Goal: Task Accomplishment & Management: Complete application form

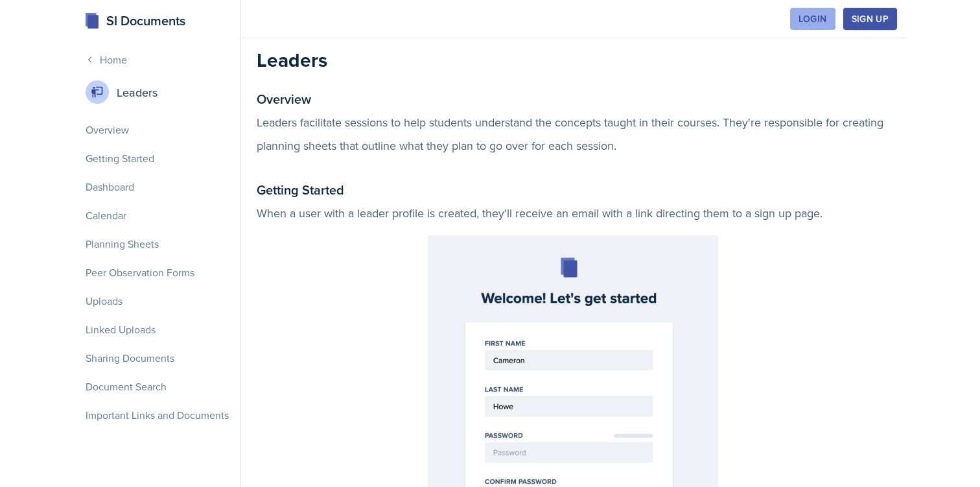
click at [809, 27] on button "Login" at bounding box center [812, 19] width 45 height 22
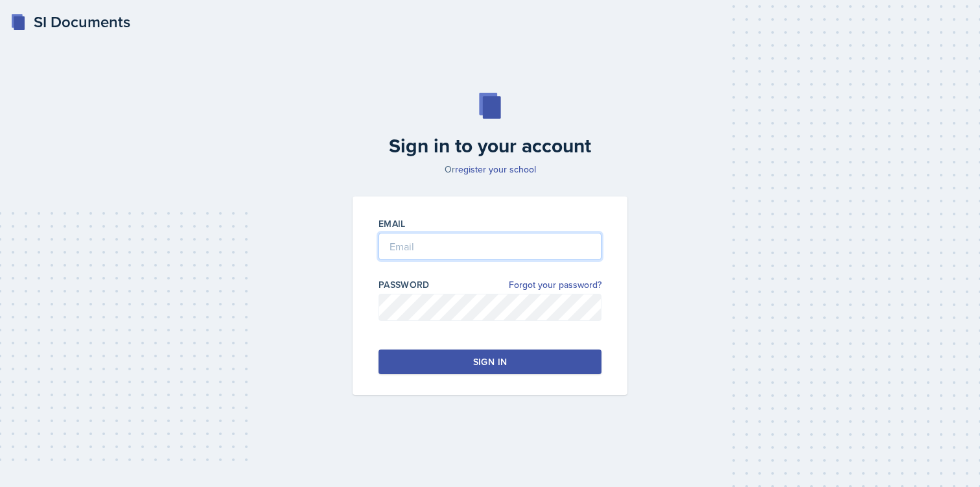
click at [476, 251] on input "email" at bounding box center [489, 246] width 223 height 27
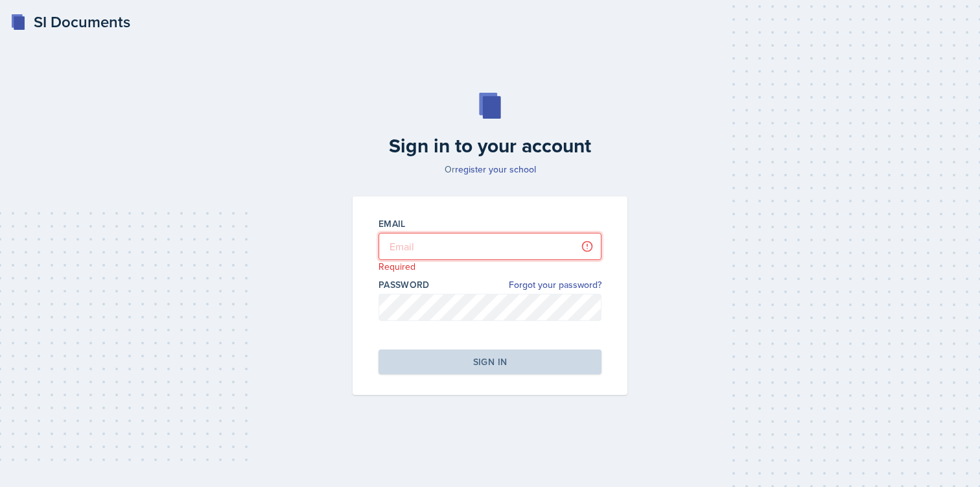
type input "[EMAIL_ADDRESS][DOMAIN_NAME]"
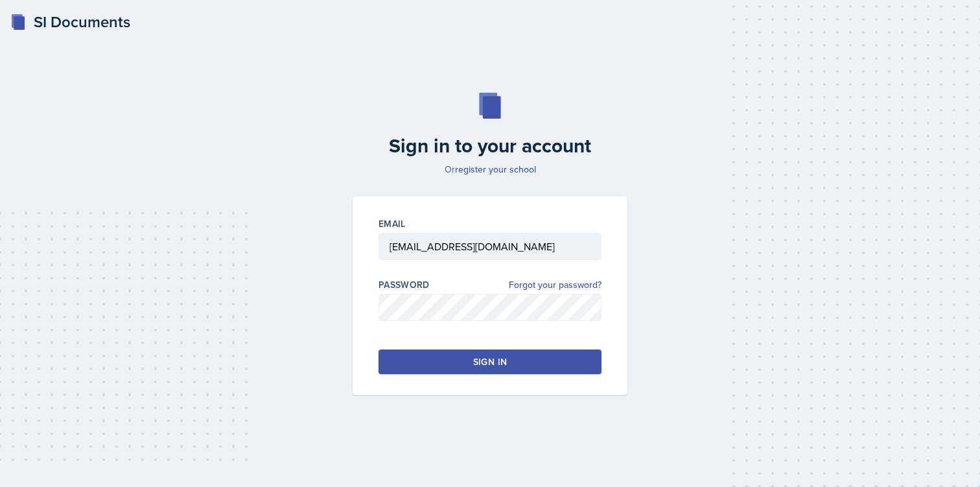
click at [462, 362] on button "Sign in" at bounding box center [489, 361] width 223 height 25
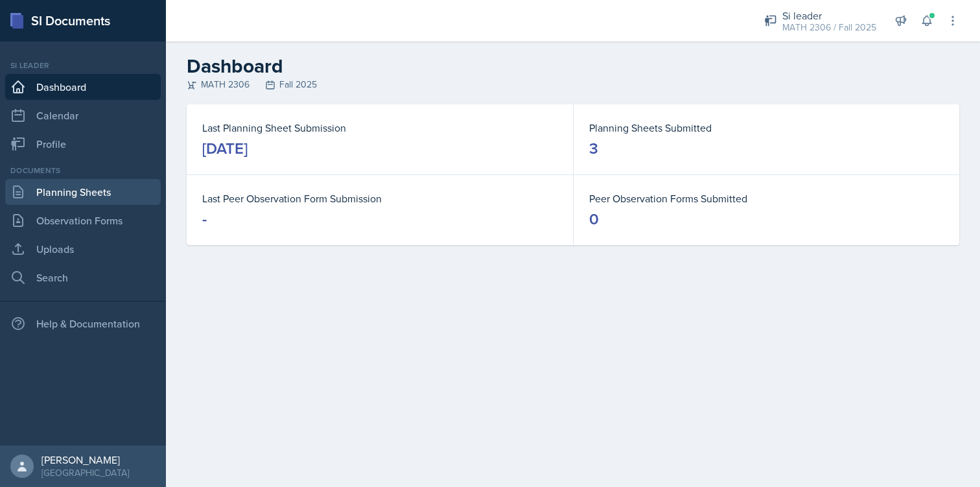
click at [74, 186] on link "Planning Sheets" at bounding box center [83, 192] width 156 height 26
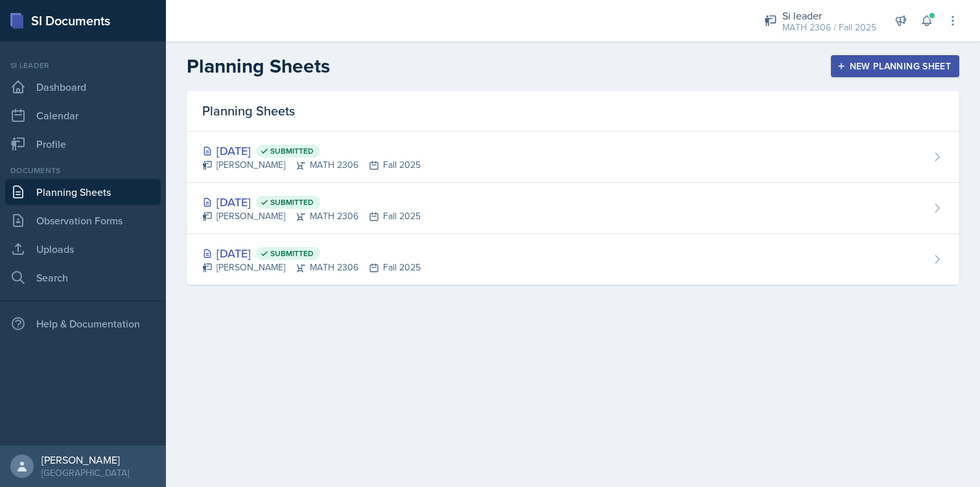
click at [870, 62] on div "New Planning Sheet" at bounding box center [894, 66] width 111 height 10
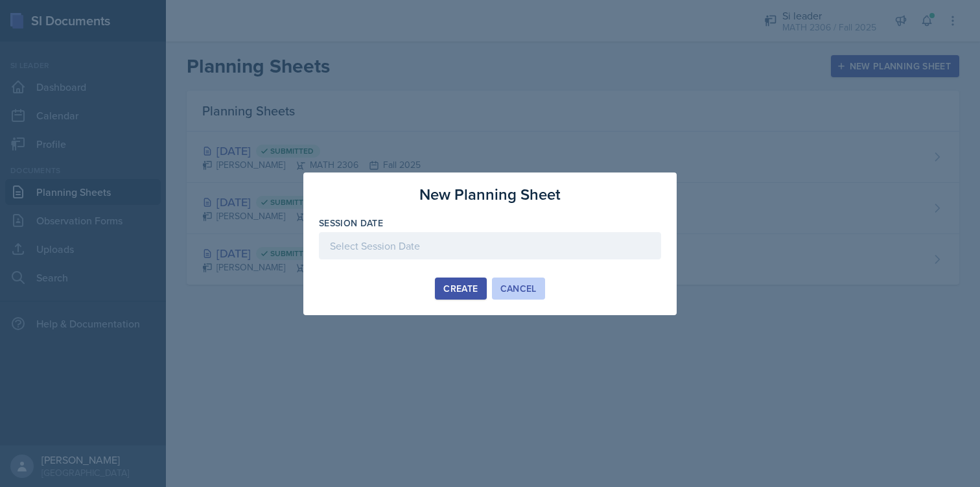
click at [519, 286] on div "Cancel" at bounding box center [518, 288] width 36 height 10
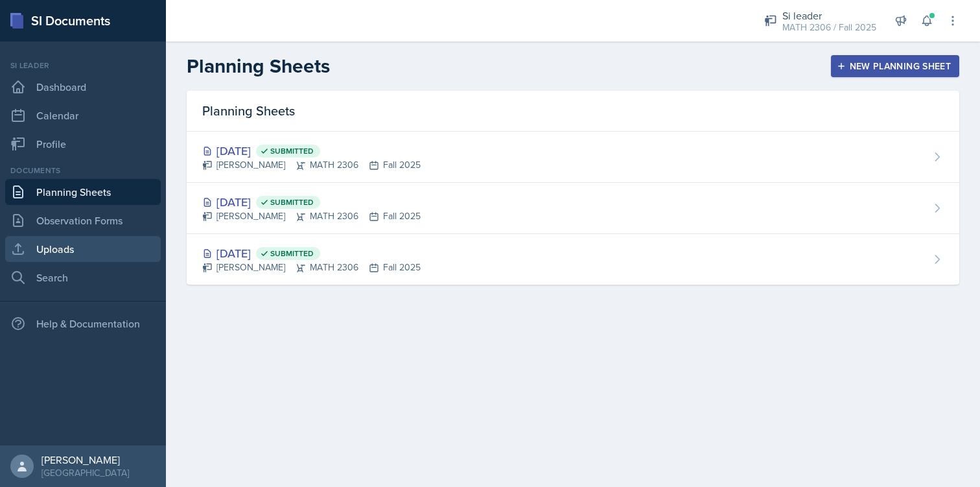
click at [112, 254] on link "Uploads" at bounding box center [83, 249] width 156 height 26
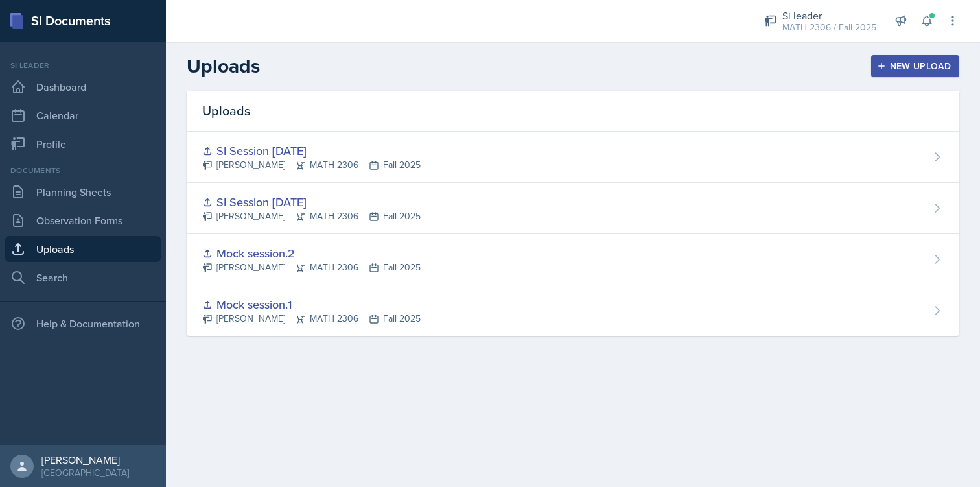
click at [908, 62] on div "New Upload" at bounding box center [915, 66] width 72 height 10
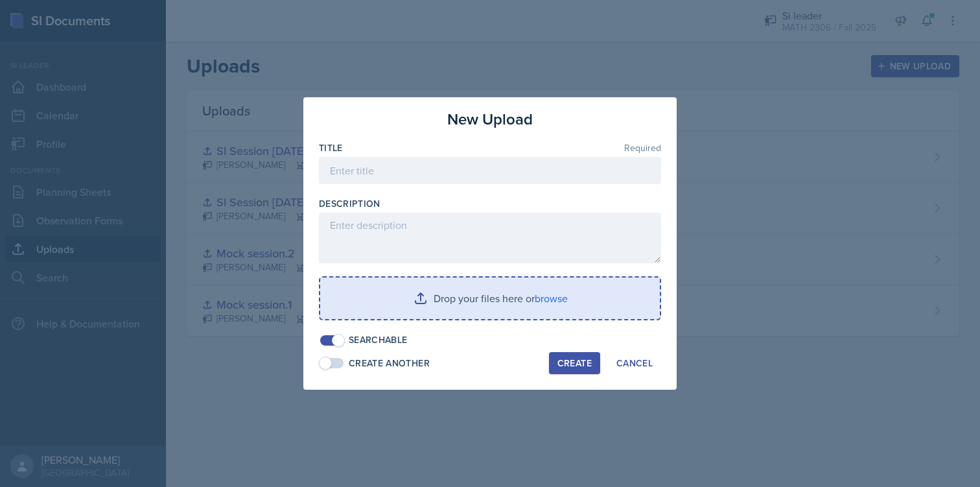
click at [495, 284] on input "file" at bounding box center [490, 297] width 340 height 41
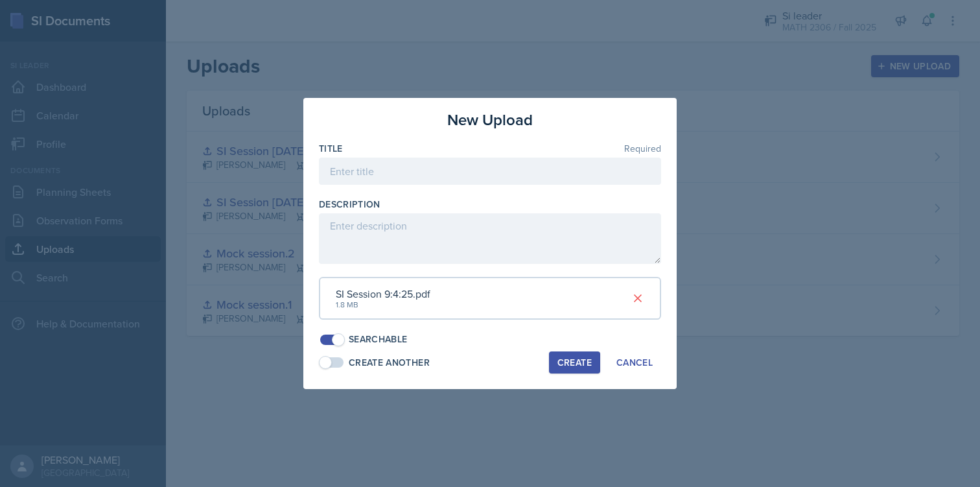
click at [573, 359] on div "Create" at bounding box center [574, 362] width 34 height 10
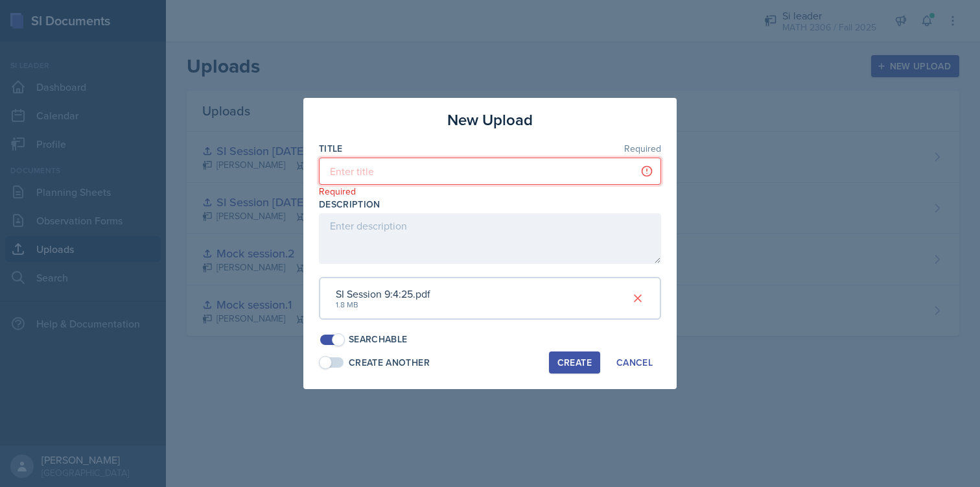
click at [551, 176] on input at bounding box center [490, 170] width 342 height 27
type input "j"
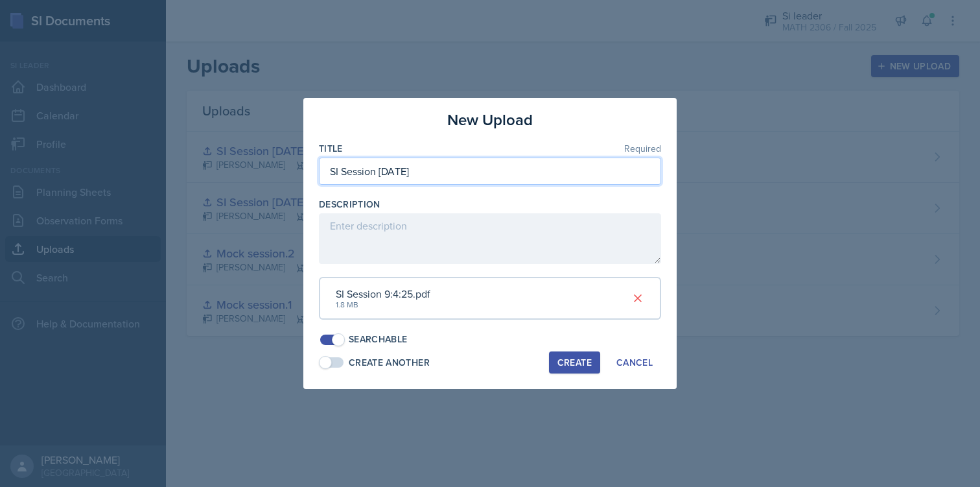
type input "SI Session [DATE]"
click at [581, 357] on div "Create" at bounding box center [574, 362] width 34 height 10
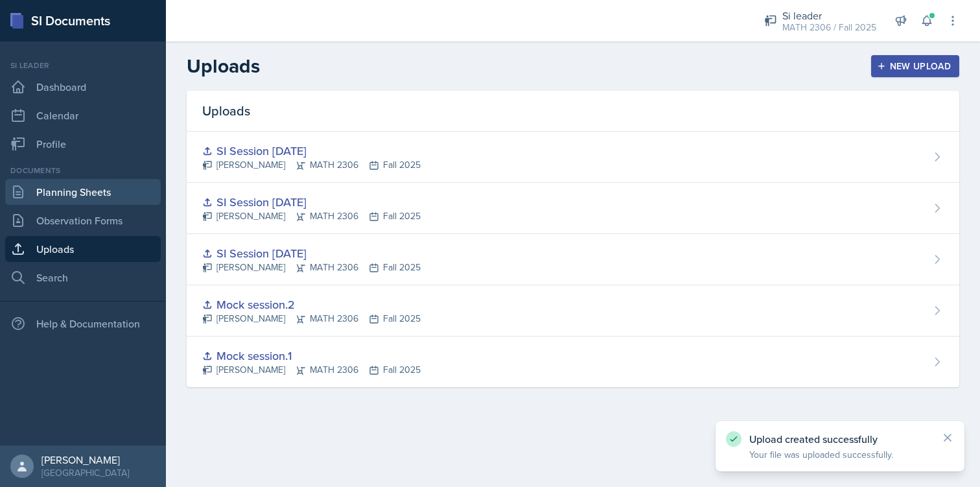
click at [110, 197] on link "Planning Sheets" at bounding box center [83, 192] width 156 height 26
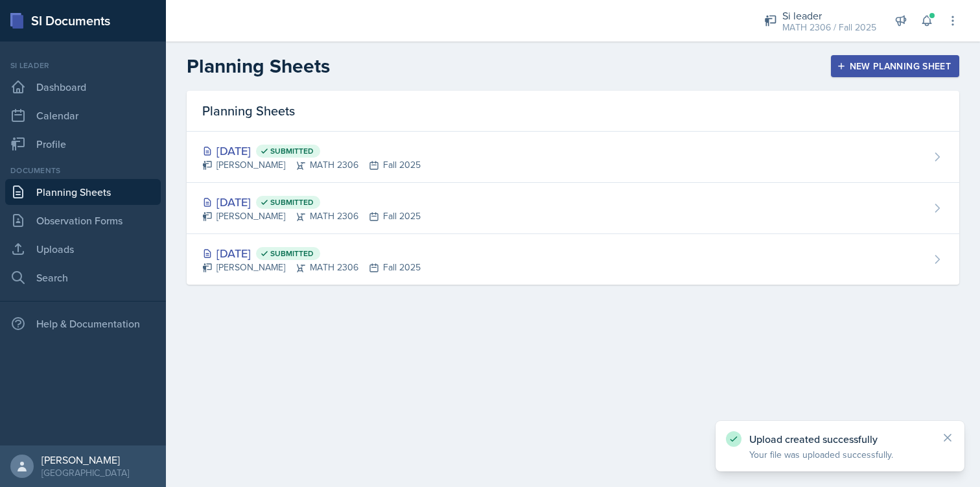
click at [885, 62] on div "New Planning Sheet" at bounding box center [894, 66] width 111 height 10
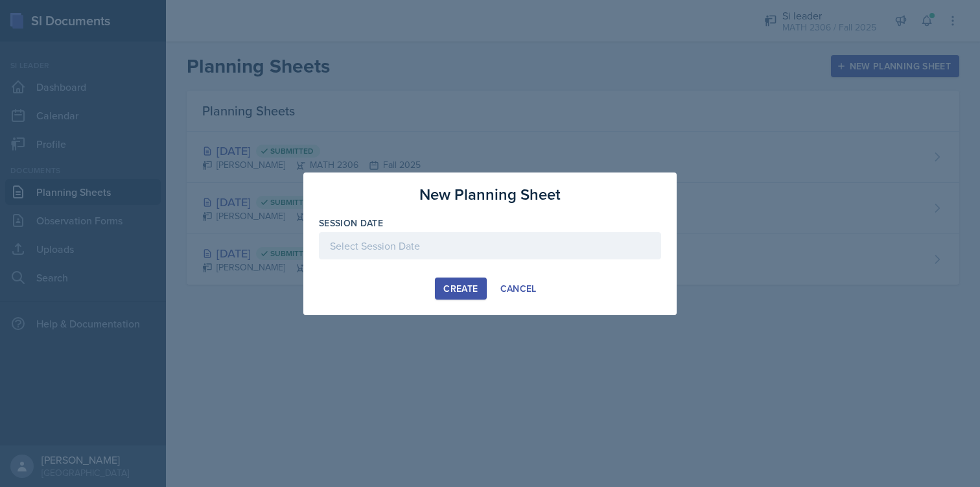
click at [452, 244] on div at bounding box center [490, 245] width 342 height 27
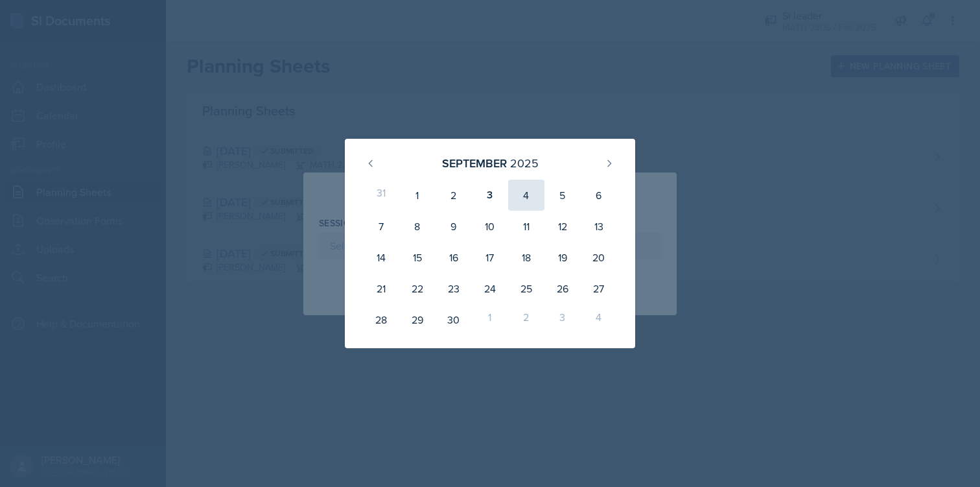
click at [517, 205] on div "4" at bounding box center [526, 194] width 36 height 31
type input "[DATE]"
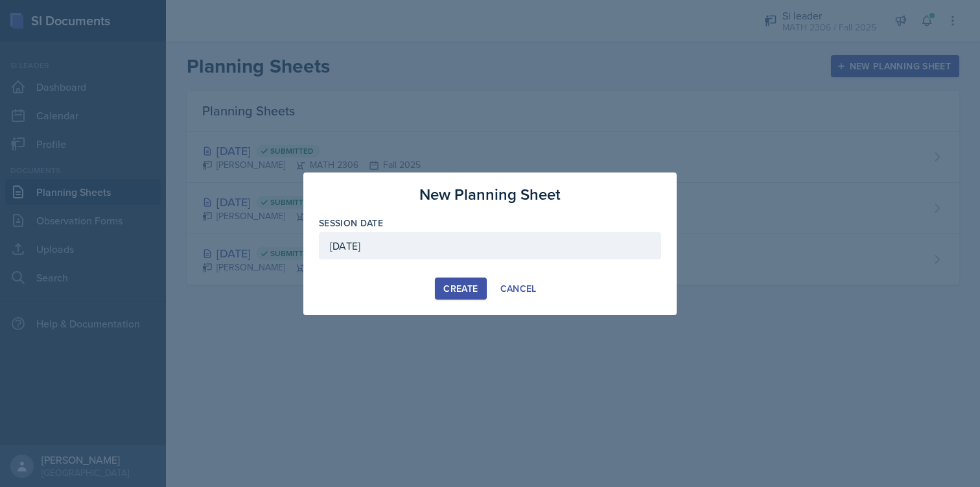
click at [457, 291] on div "Create" at bounding box center [460, 288] width 34 height 10
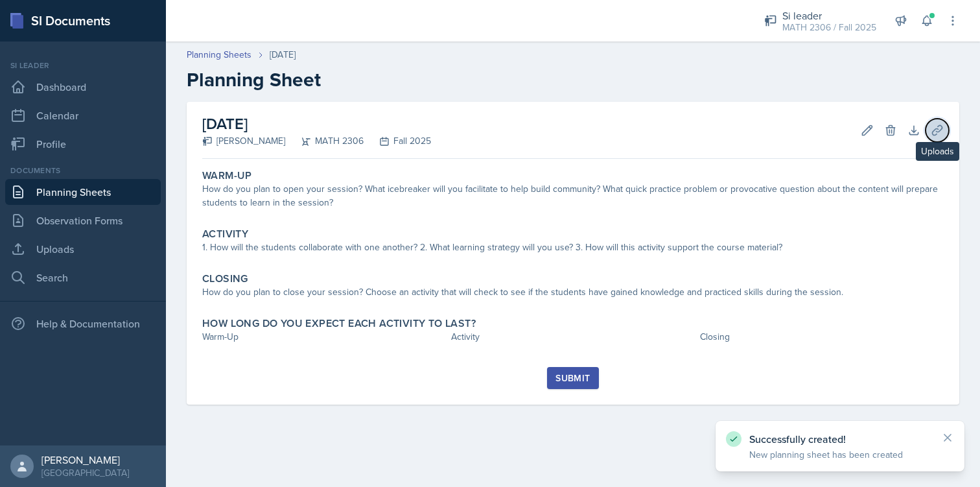
click at [941, 124] on icon at bounding box center [937, 130] width 13 height 13
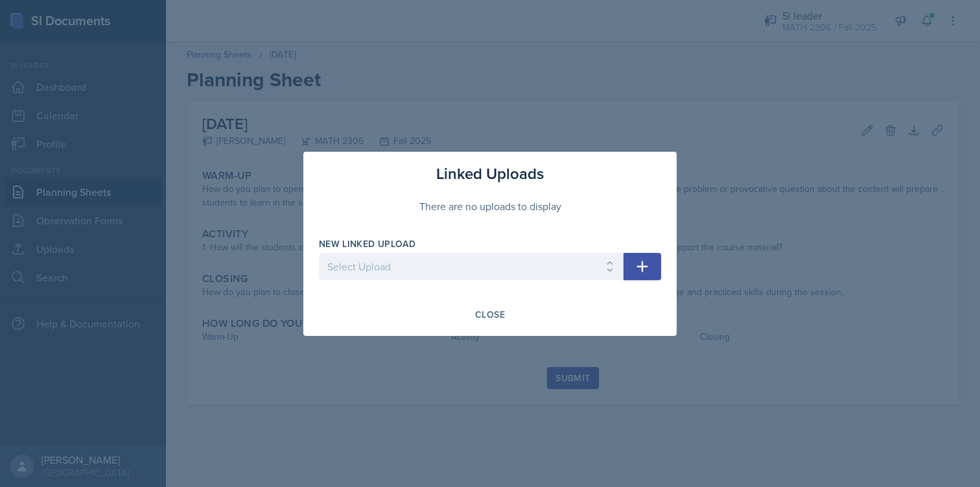
click at [627, 260] on button "button" at bounding box center [642, 266] width 38 height 27
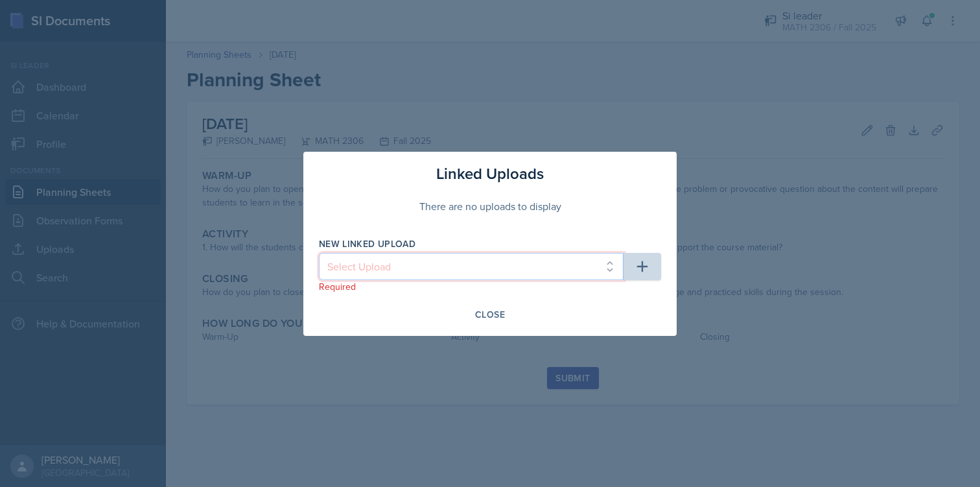
click at [596, 264] on select "Select Upload Mock session.1 Mock session.2 SI Session [DATE] SI Session [DATE]…" at bounding box center [471, 266] width 305 height 27
select select "72a6e552-4212-4719-afb9-6dfb3fa30026"
click at [319, 253] on select "Select Upload Mock session.1 Mock session.2 SI Session [DATE] SI Session [DATE]…" at bounding box center [471, 266] width 305 height 27
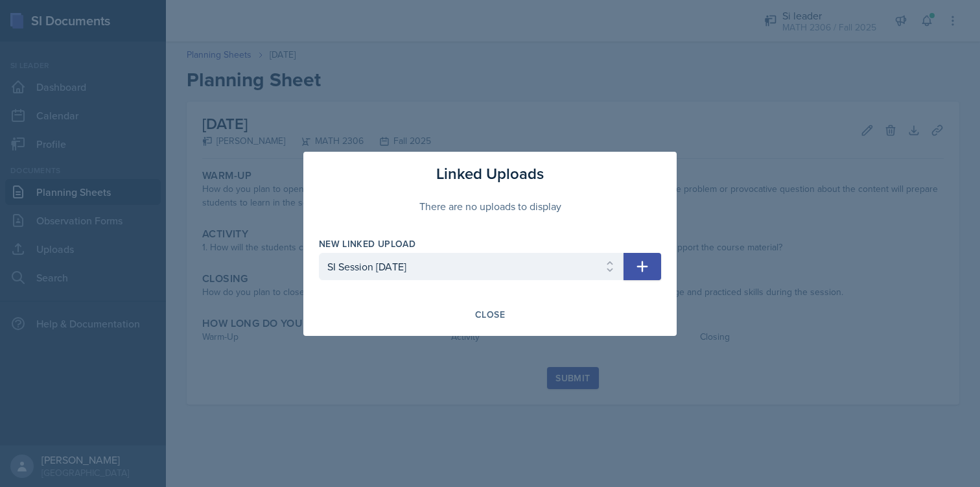
click at [647, 269] on icon "button" at bounding box center [642, 267] width 16 height 16
select select
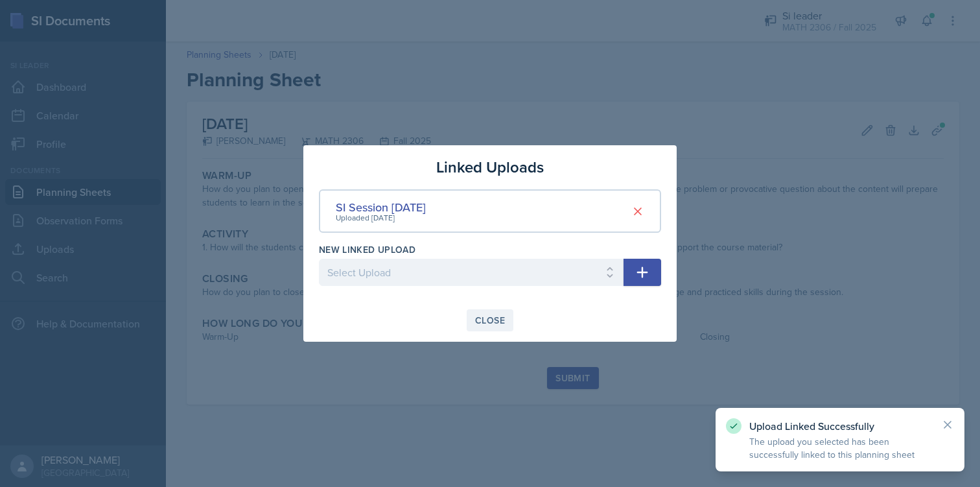
click at [489, 321] on div "Close" at bounding box center [490, 320] width 30 height 10
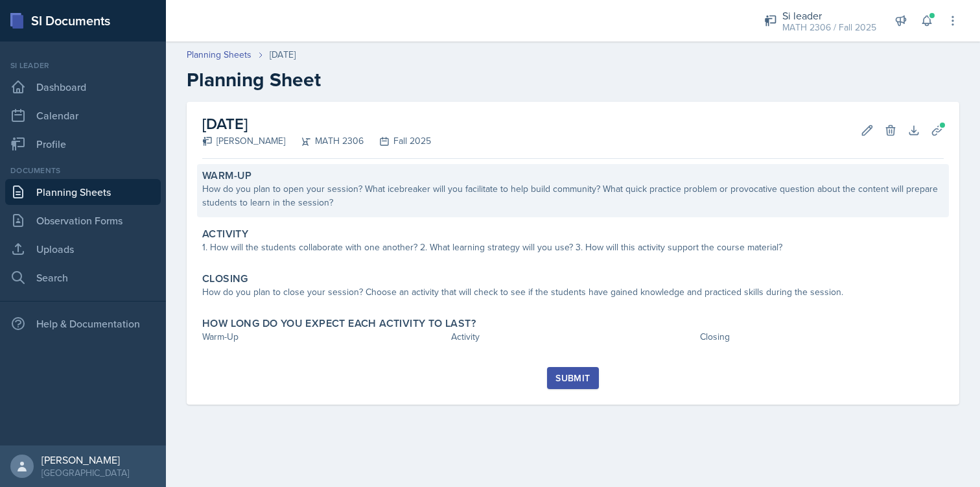
click at [321, 194] on div "How do you plan to open your session? What icebreaker will you facilitate to he…" at bounding box center [572, 195] width 741 height 27
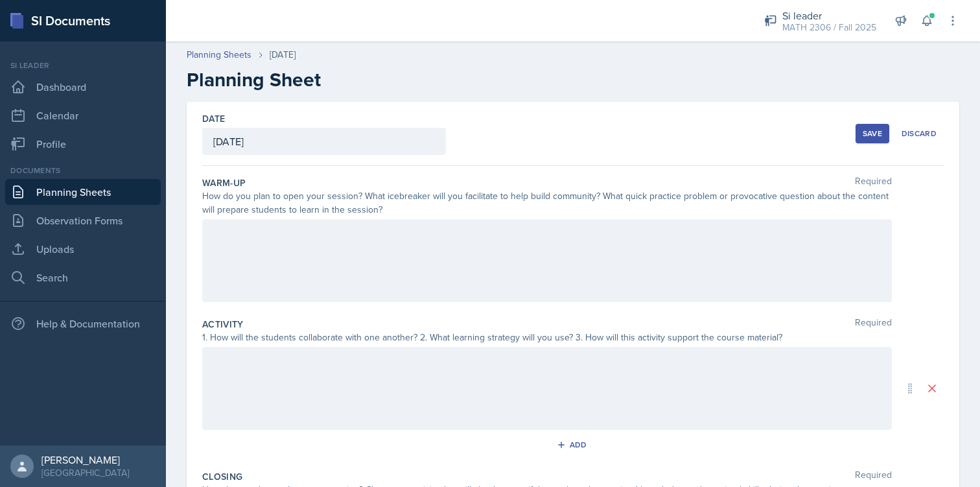
click at [321, 225] on div at bounding box center [546, 260] width 689 height 83
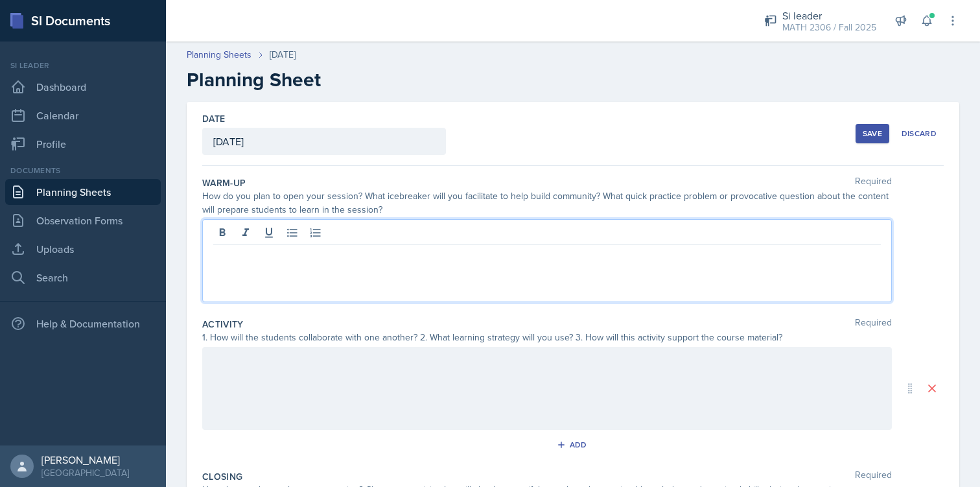
click at [330, 249] on p at bounding box center [546, 256] width 667 height 16
click at [451, 375] on div at bounding box center [546, 388] width 689 height 83
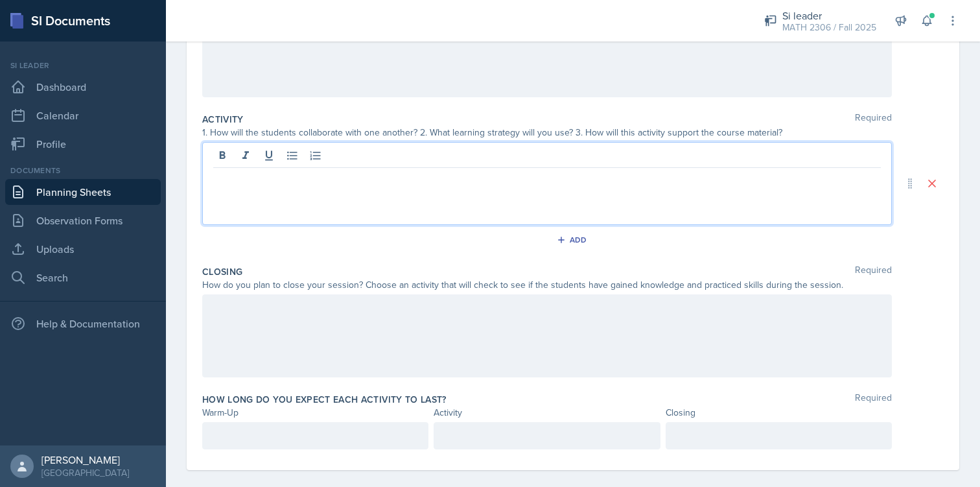
scroll to position [206, 0]
click at [206, 177] on div "Have student pair into groups" at bounding box center [546, 182] width 689 height 83
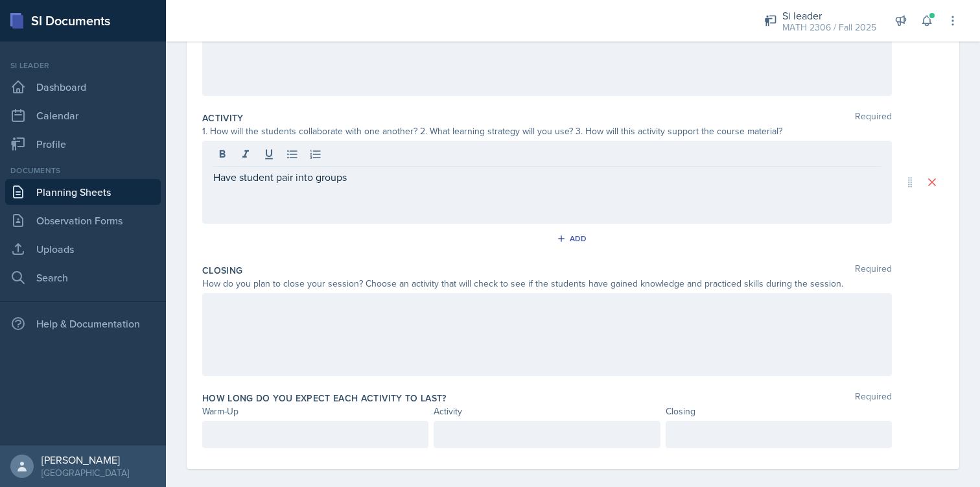
click at [209, 172] on div "Have student pair into groups" at bounding box center [546, 182] width 689 height 83
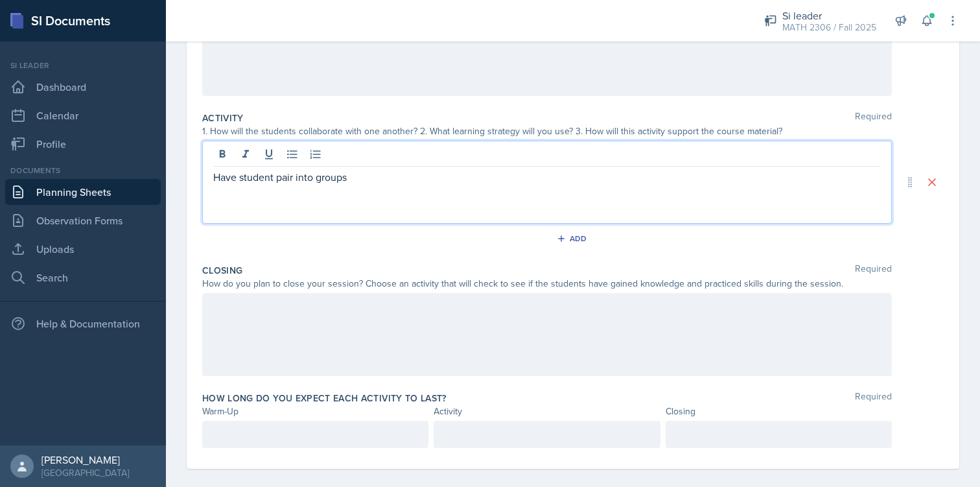
click at [215, 176] on p "Have student pair into groups" at bounding box center [546, 177] width 667 height 16
click at [415, 182] on p "Have student pair into groups" at bounding box center [552, 177] width 657 height 16
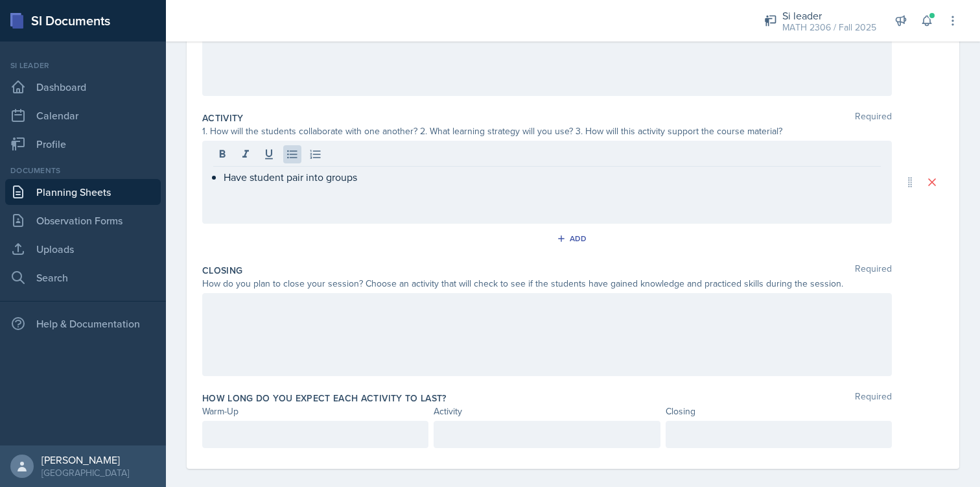
click at [500, 220] on div "Have student pair into groups" at bounding box center [546, 182] width 689 height 83
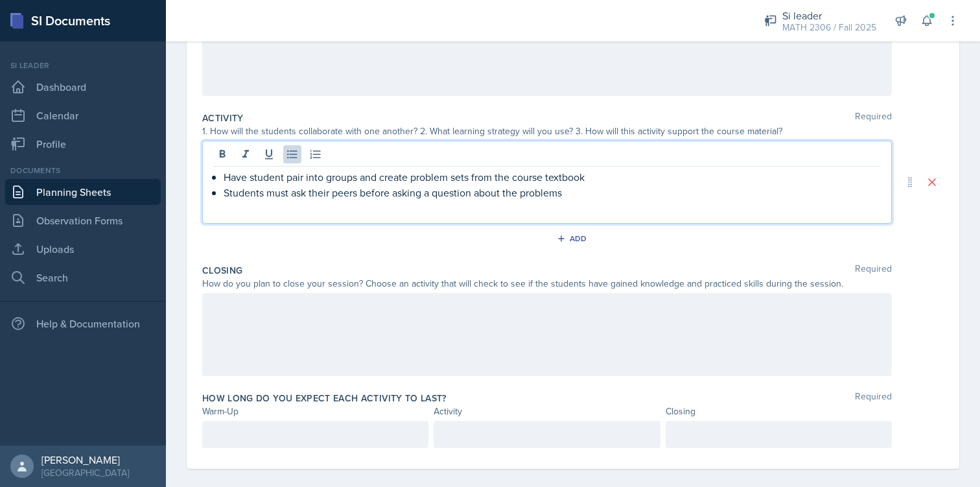
scroll to position [219, 0]
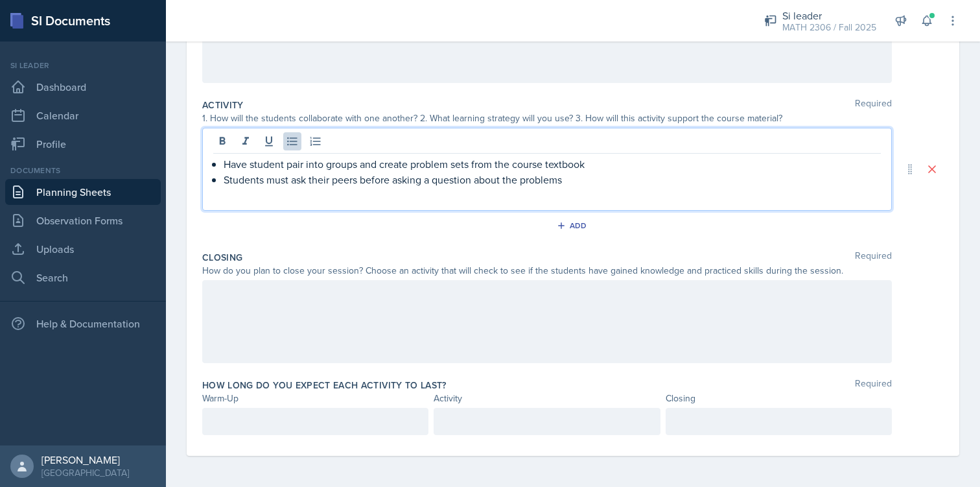
click at [398, 411] on div at bounding box center [315, 421] width 226 height 27
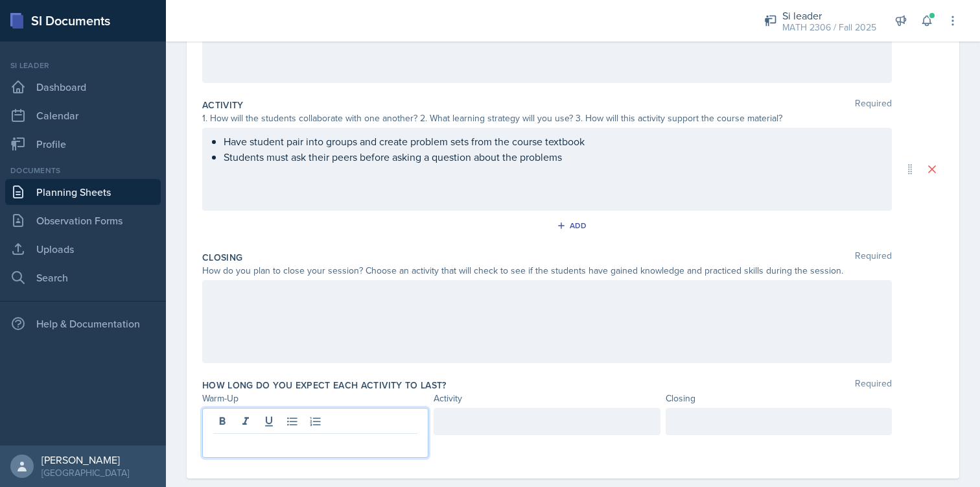
scroll to position [242, 0]
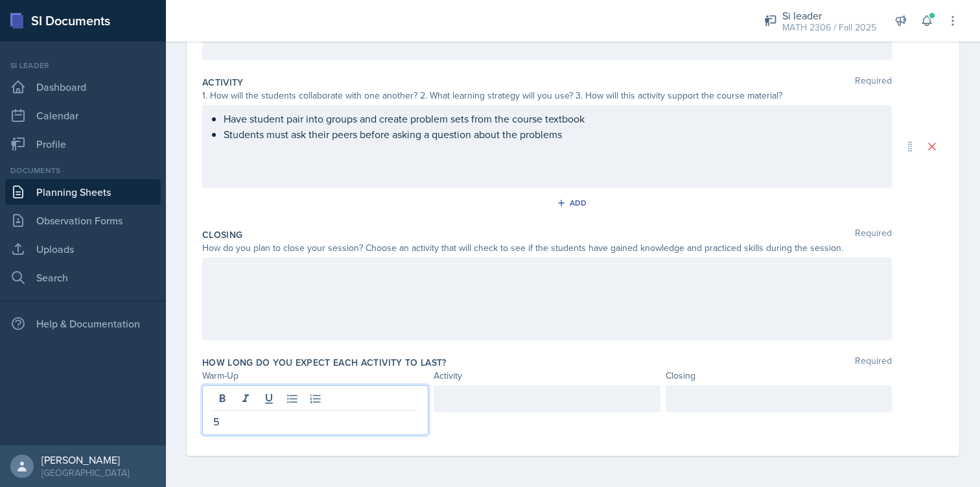
click at [472, 400] on div at bounding box center [547, 398] width 226 height 27
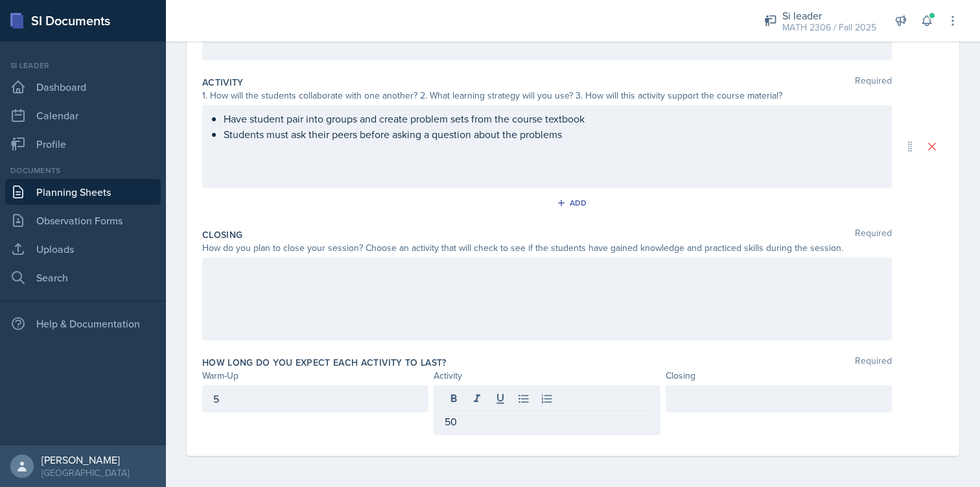
click at [671, 411] on div at bounding box center [778, 398] width 226 height 27
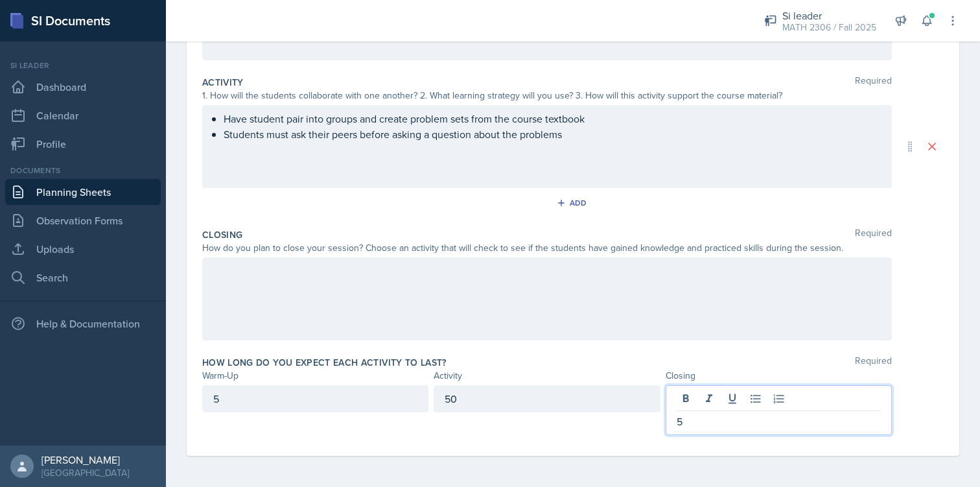
click at [415, 293] on div at bounding box center [546, 298] width 689 height 83
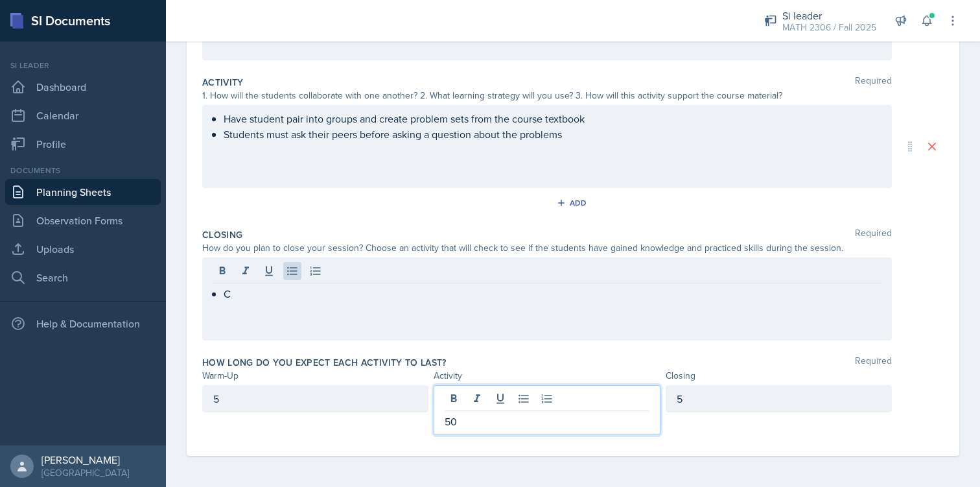
click at [457, 420] on p "50" at bounding box center [547, 421] width 204 height 16
click at [697, 395] on div "5" at bounding box center [778, 398] width 226 height 27
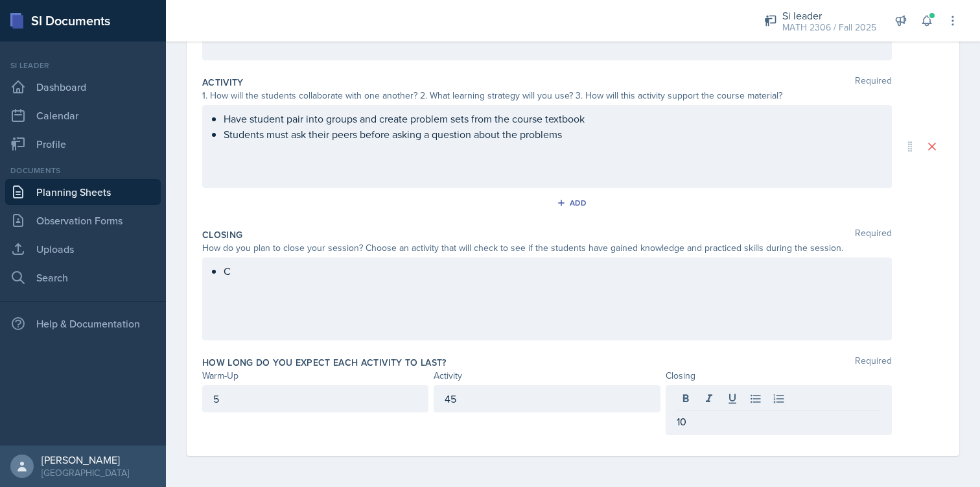
click at [550, 301] on div "C" at bounding box center [546, 298] width 689 height 83
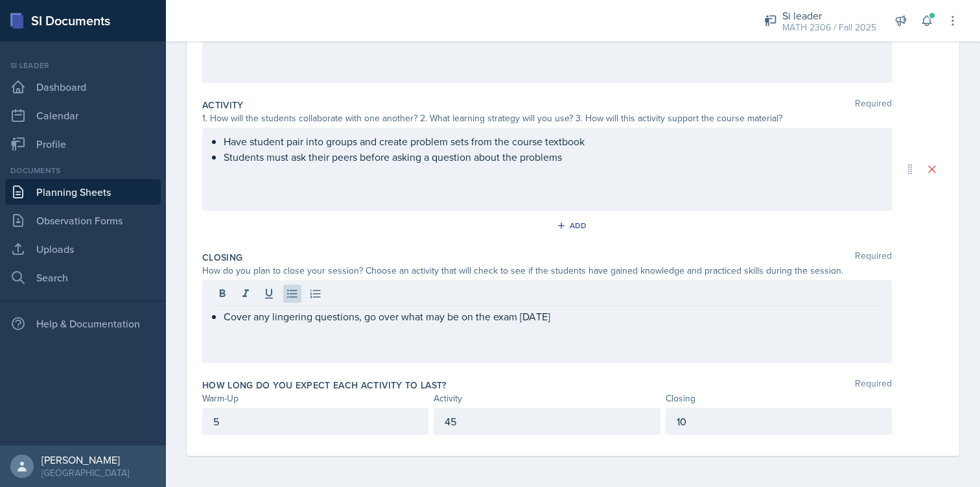
click at [564, 376] on div "How long do you expect each activity to last? Required Warm-Up Activity Closing…" at bounding box center [572, 409] width 741 height 72
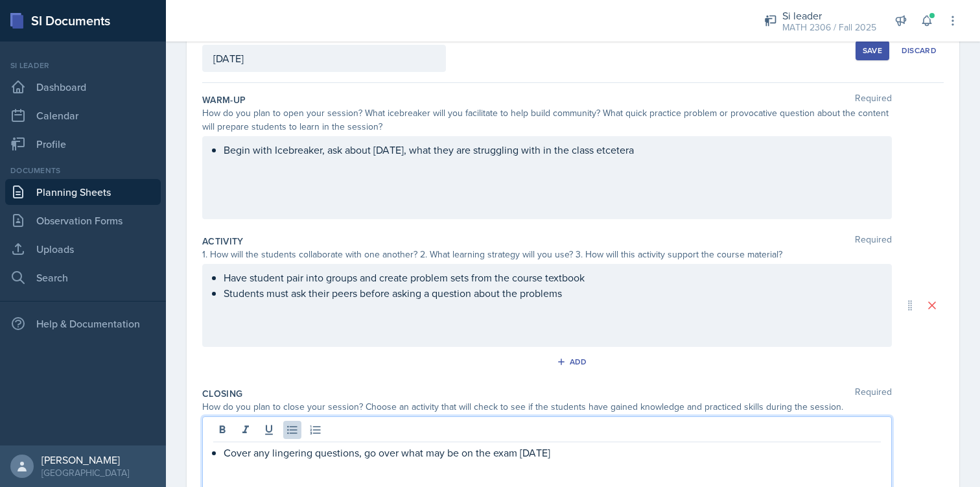
scroll to position [106, 0]
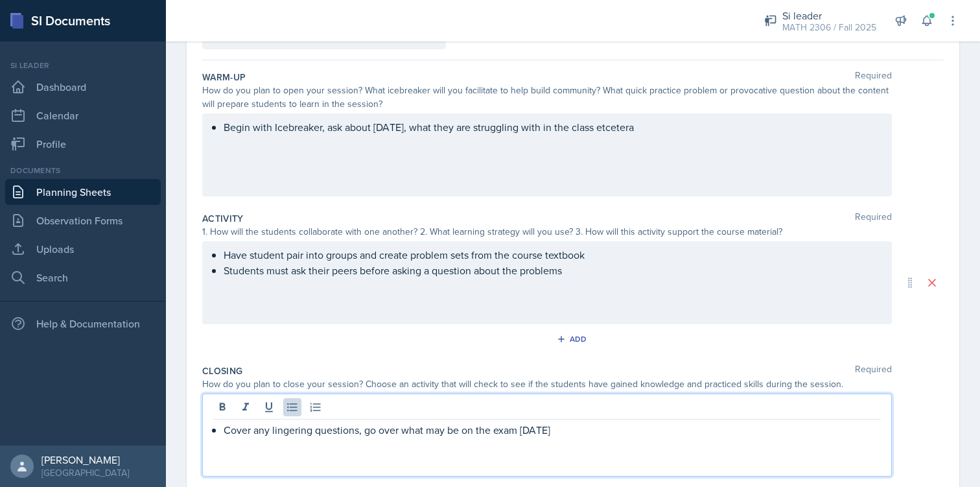
click at [552, 434] on p "Cover any lingering questions, go over what may be on the exam [DATE]" at bounding box center [552, 430] width 657 height 16
click at [545, 431] on p "Cover any lingering questions, go over what may be on the exam [DATE]" at bounding box center [552, 430] width 657 height 16
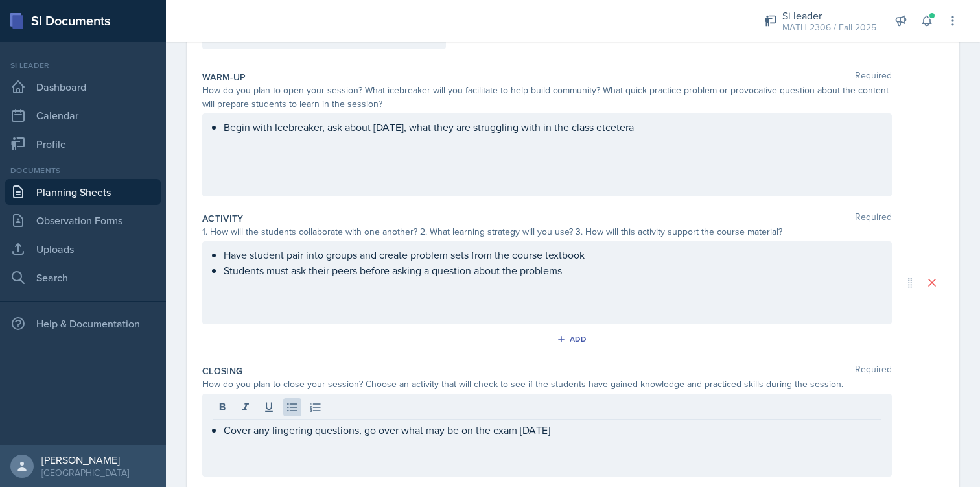
click at [665, 366] on div "Closing Required" at bounding box center [572, 370] width 741 height 13
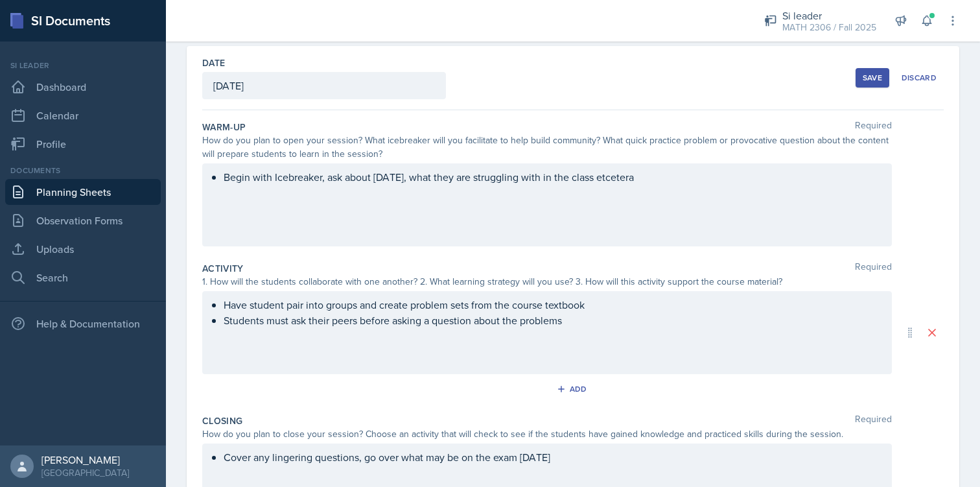
scroll to position [0, 0]
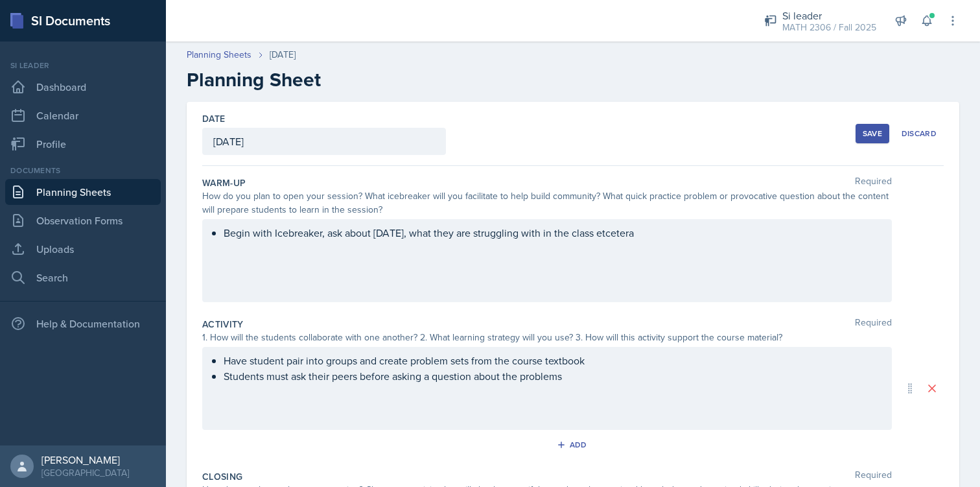
click at [856, 133] on button "Save" at bounding box center [872, 133] width 34 height 19
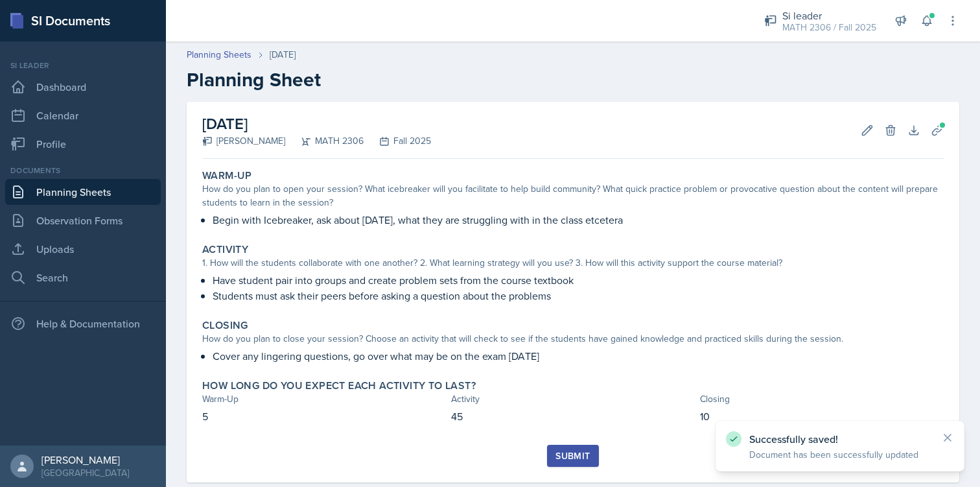
click at [568, 454] on div "Submit" at bounding box center [572, 455] width 34 height 10
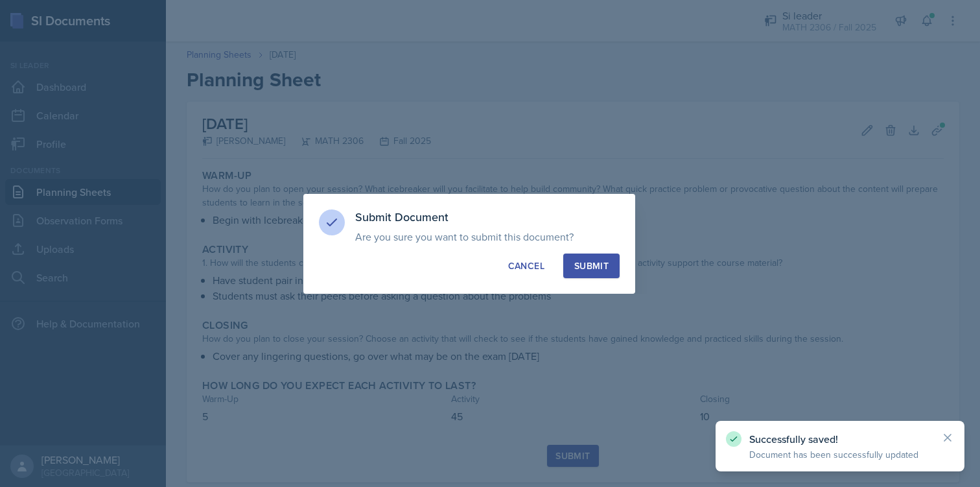
click at [599, 258] on button "Submit" at bounding box center [591, 265] width 56 height 25
